Goal: Task Accomplishment & Management: Manage account settings

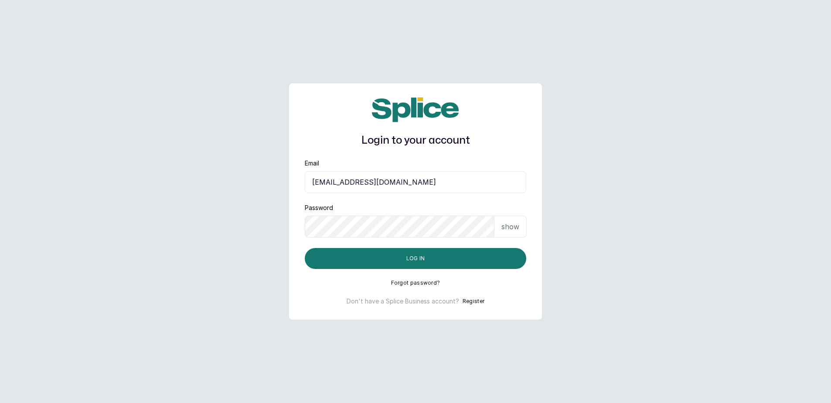
click at [406, 178] on input "[EMAIL_ADDRESS][DOMAIN_NAME]" at bounding box center [416, 182] width 222 height 22
type input "[EMAIL_ADDRESS][DOMAIN_NAME]"
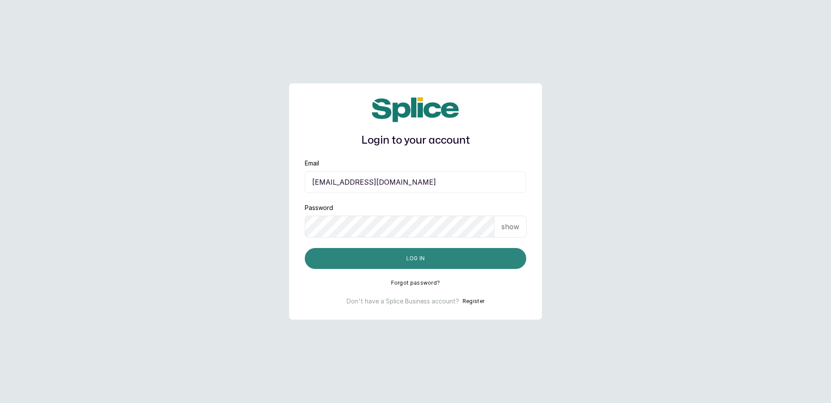
click at [476, 254] on button "Log in" at bounding box center [416, 258] width 222 height 21
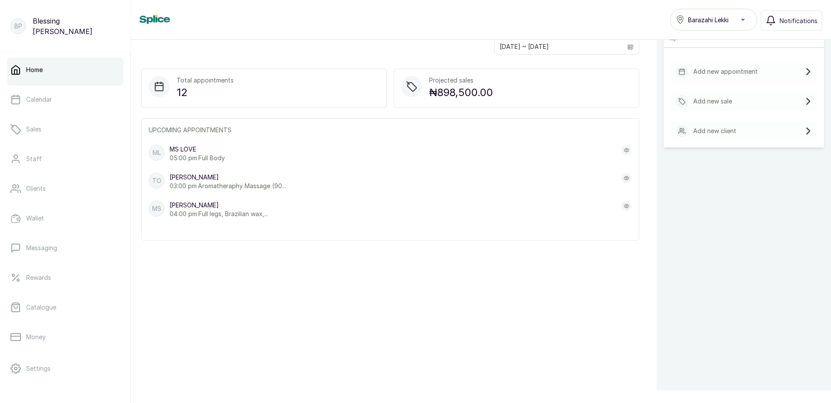
scroll to position [44, 0]
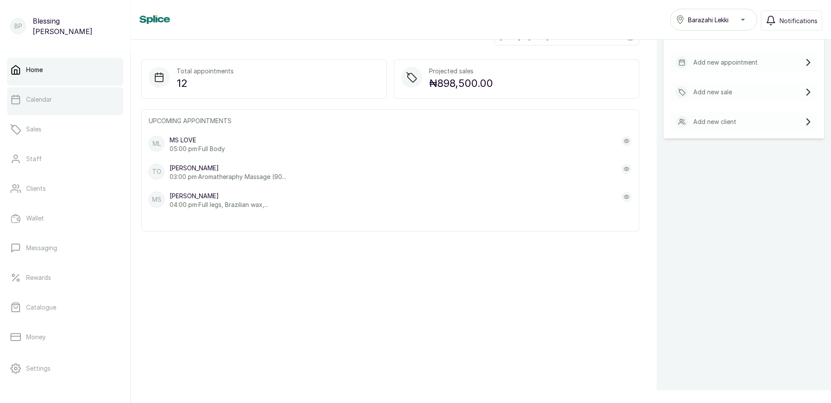
click at [54, 111] on link "Calendar" at bounding box center [65, 99] width 116 height 24
